Goal: Information Seeking & Learning: Learn about a topic

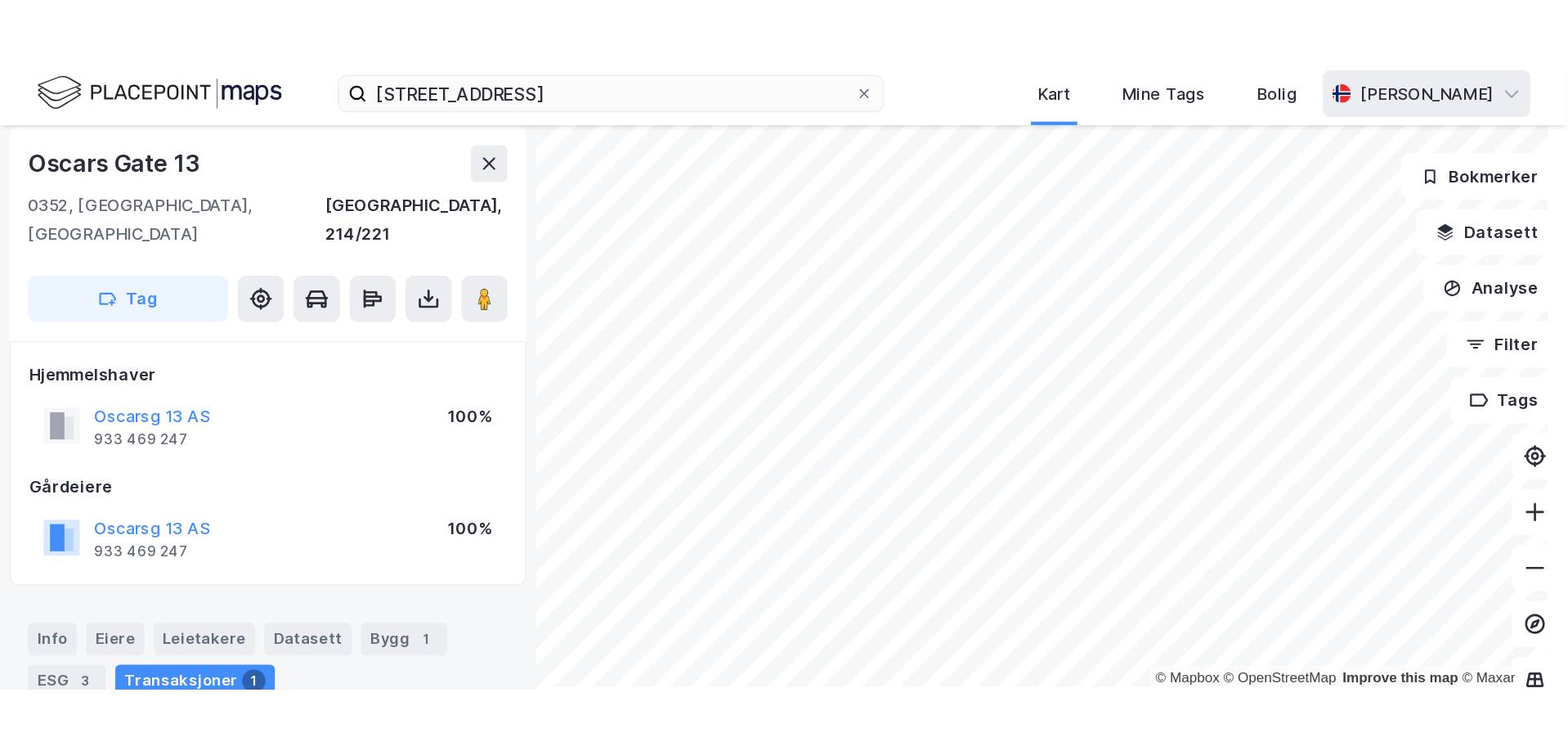
scroll to position [6, 0]
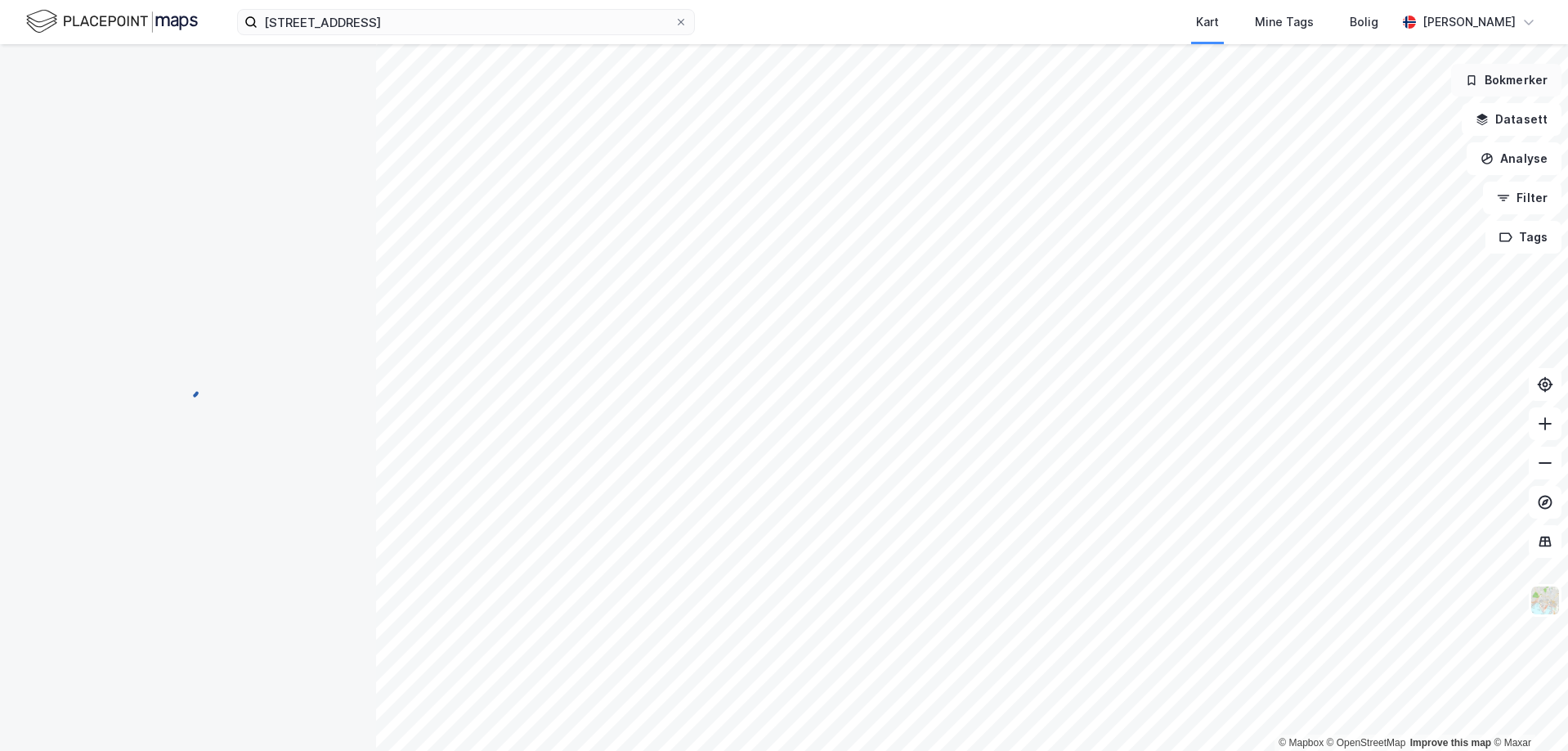
scroll to position [6, 0]
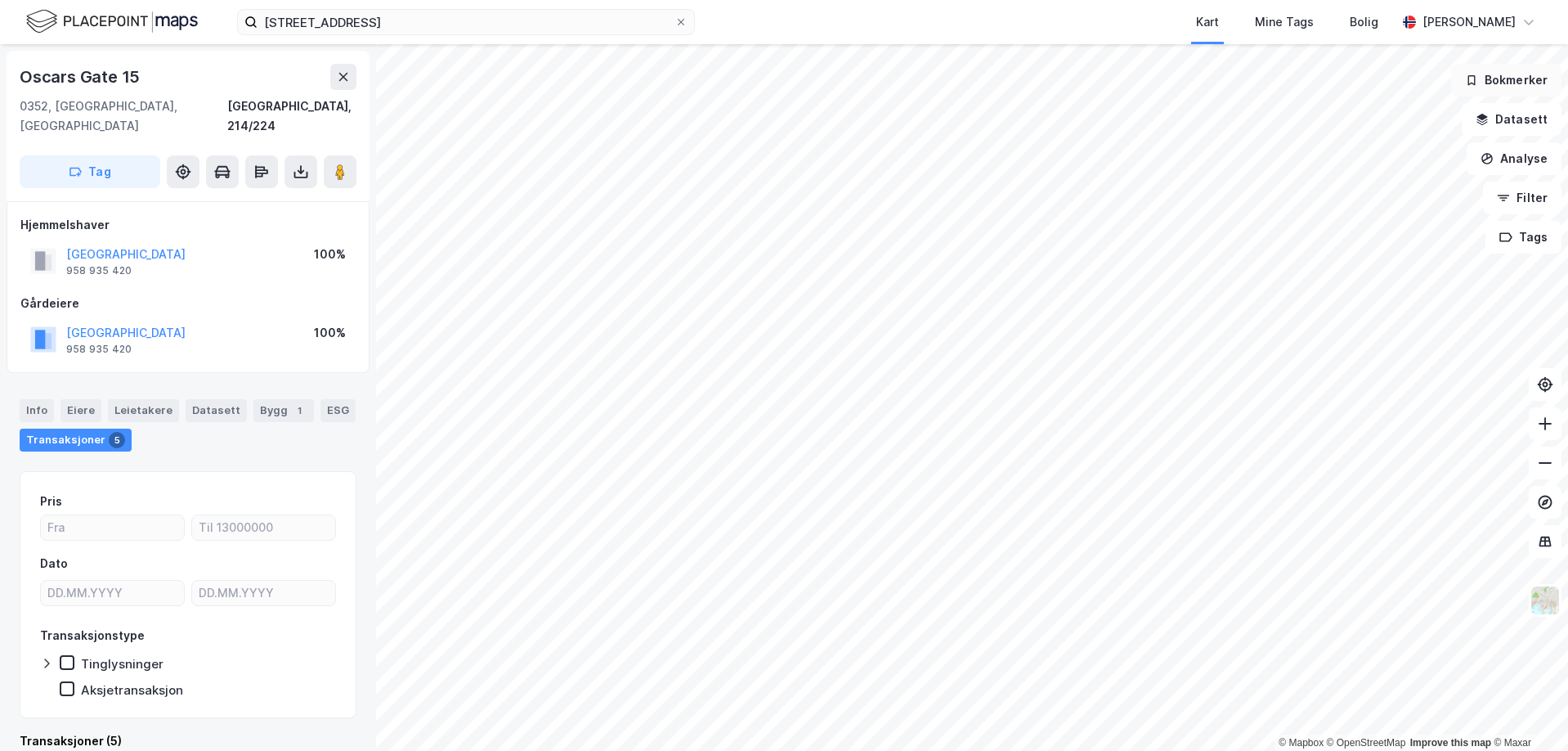
scroll to position [6, 0]
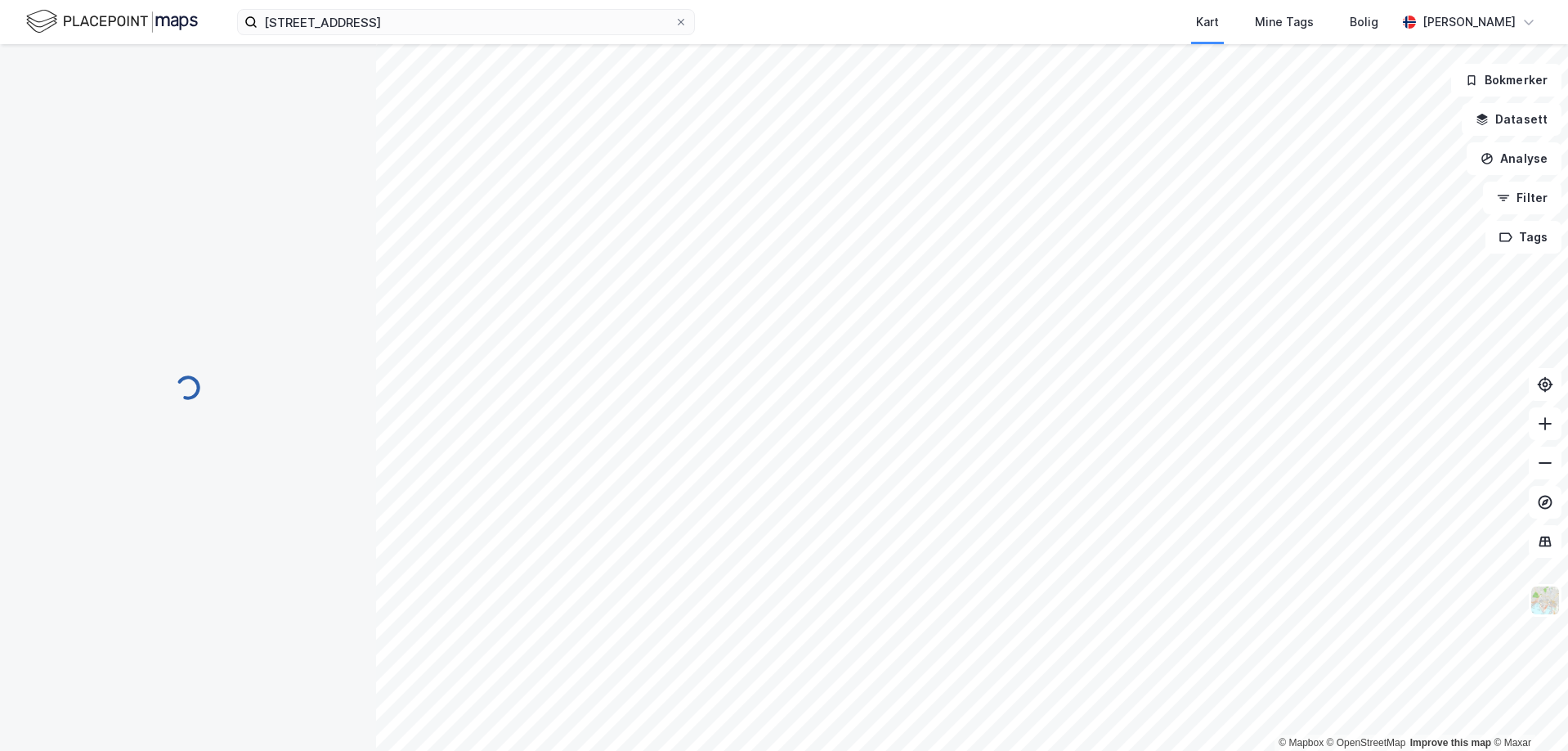
scroll to position [6, 0]
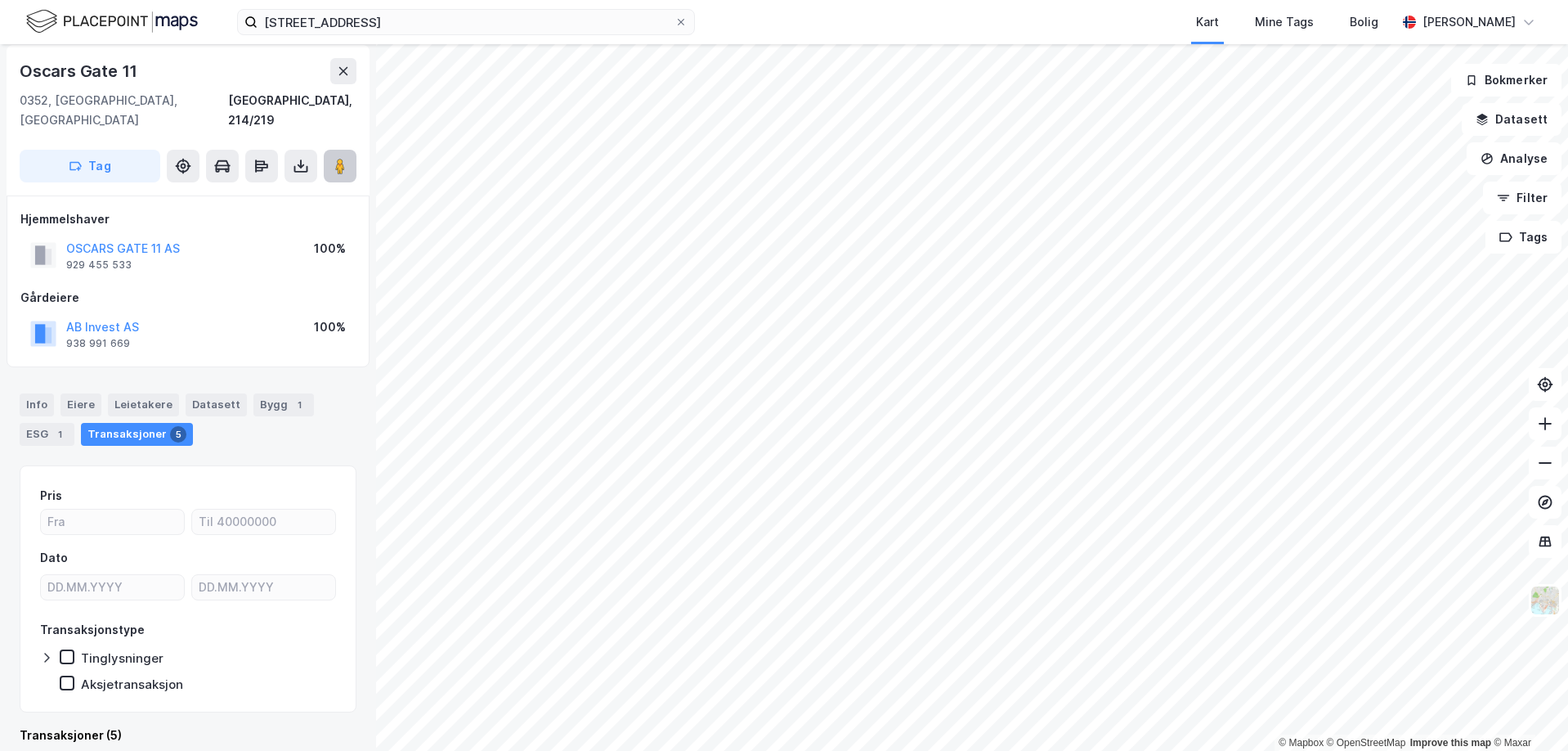
drag, startPoint x: 345, startPoint y: 144, endPoint x: 336, endPoint y: 148, distance: 9.8
click at [336, 155] on button at bounding box center [340, 165] width 32 height 32
click at [336, 158] on image at bounding box center [340, 166] width 10 height 17
